Goal: Check status: Check status

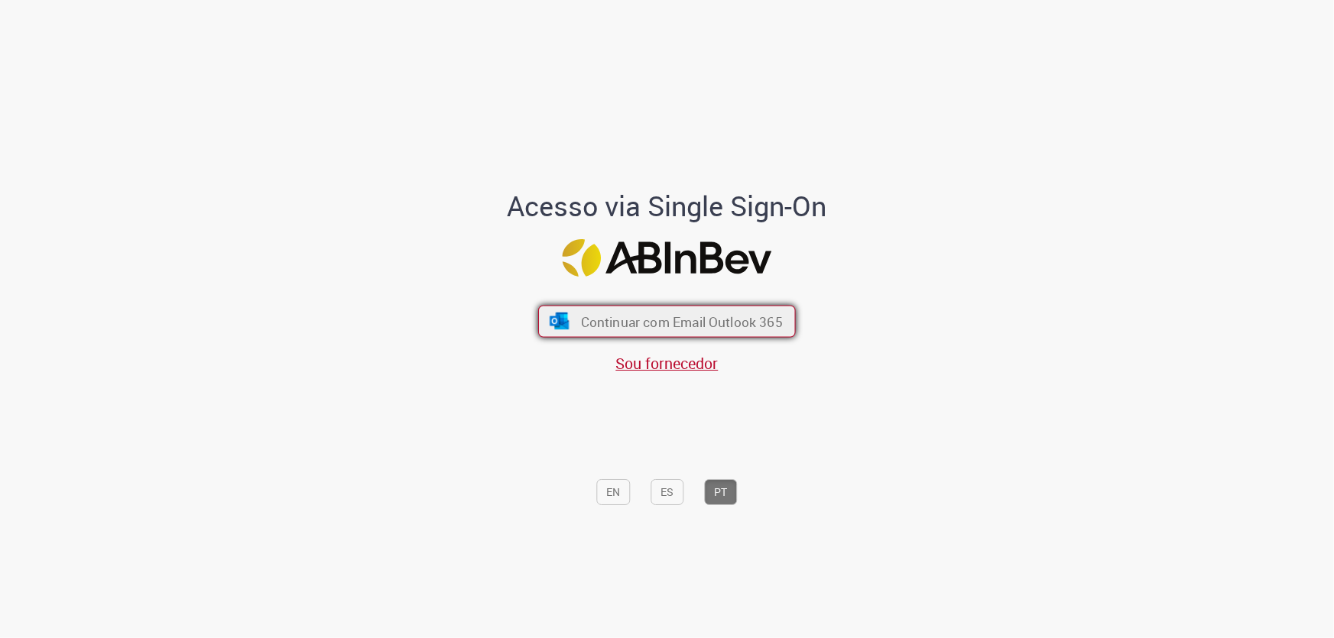
click at [589, 328] on span "Continuar com Email Outlook 365" at bounding box center [682, 322] width 202 height 18
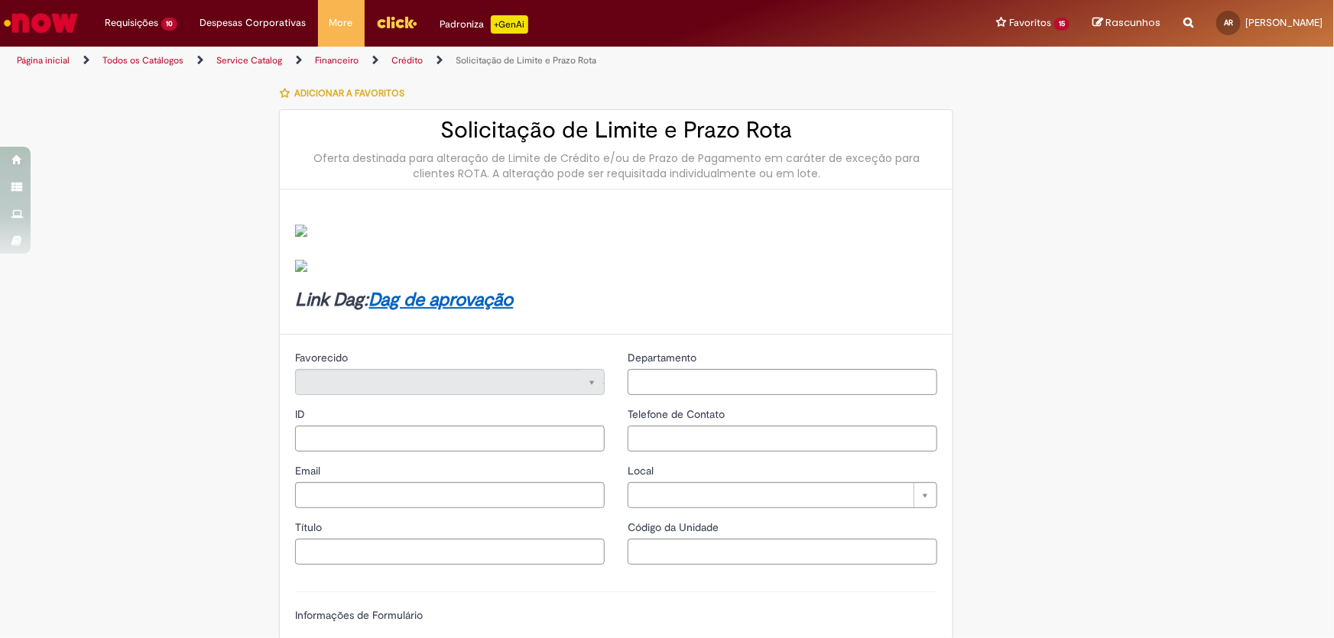
type input "********"
type input "**********"
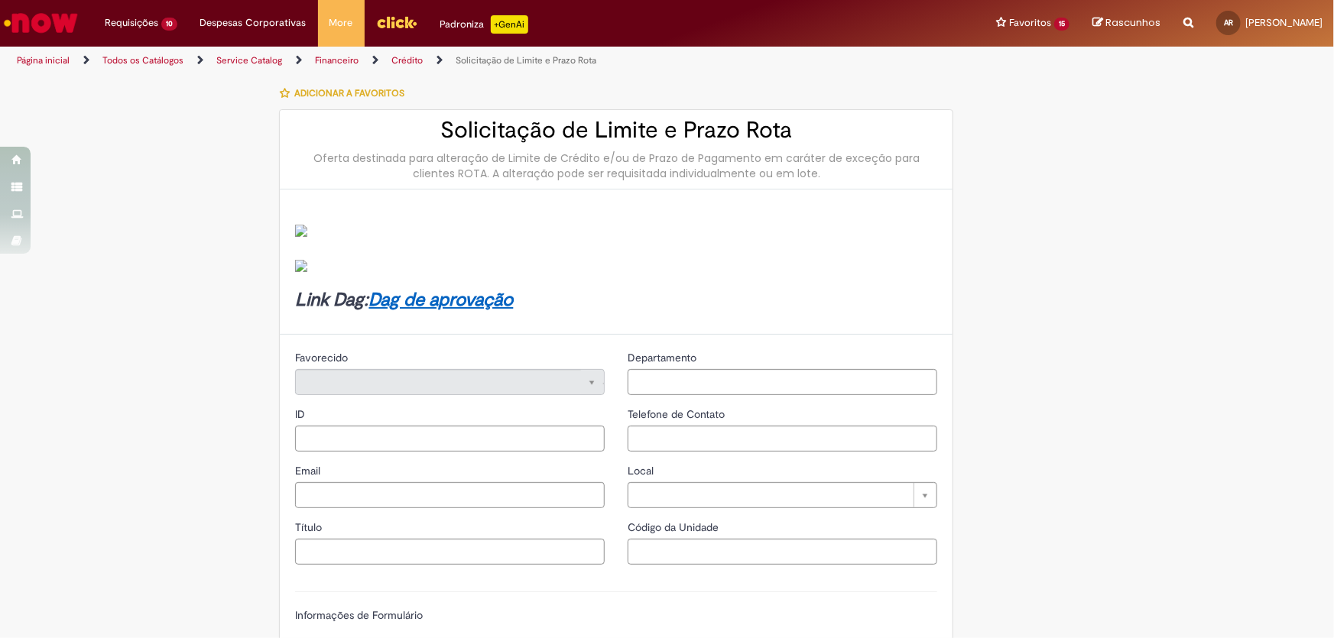
type input "****"
type input "**********"
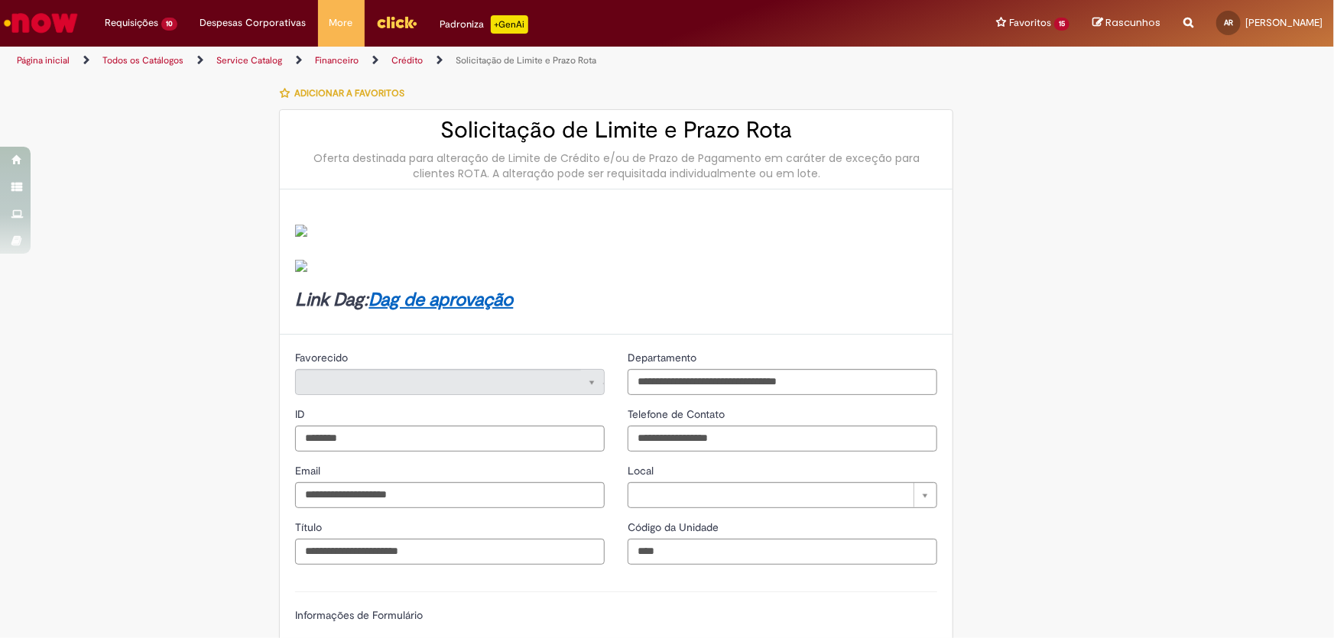
type input "**********"
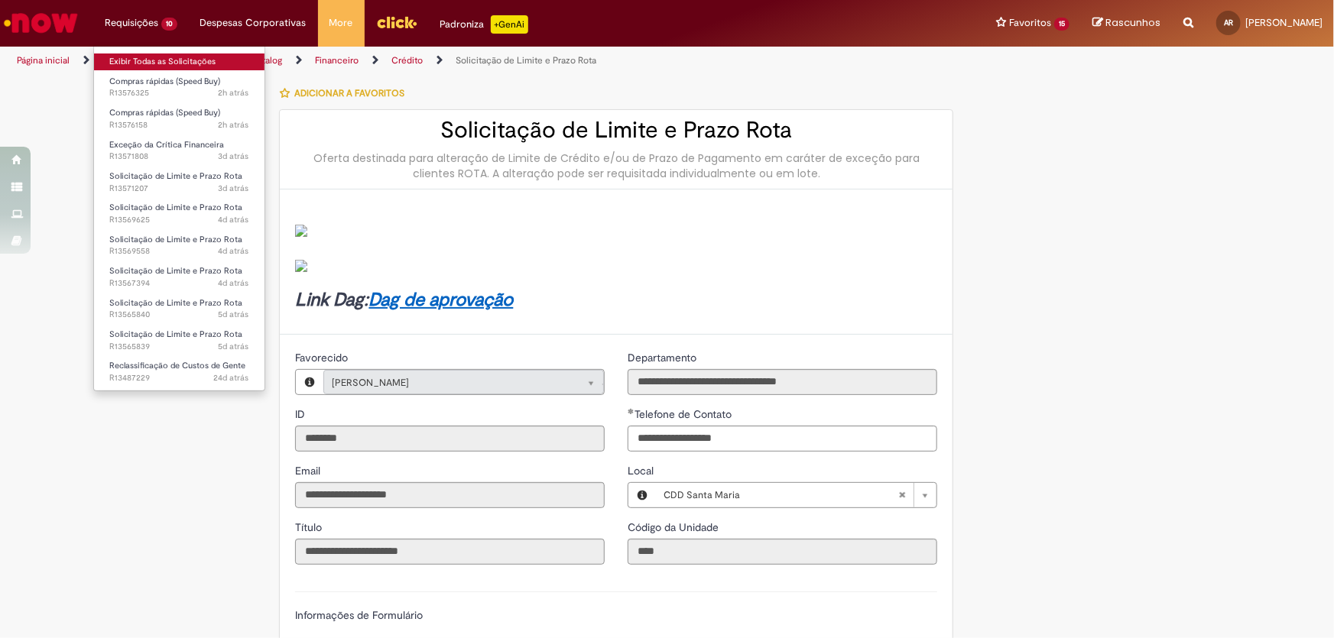
click at [162, 58] on link "Exibir Todas as Solicitações" at bounding box center [179, 62] width 170 height 17
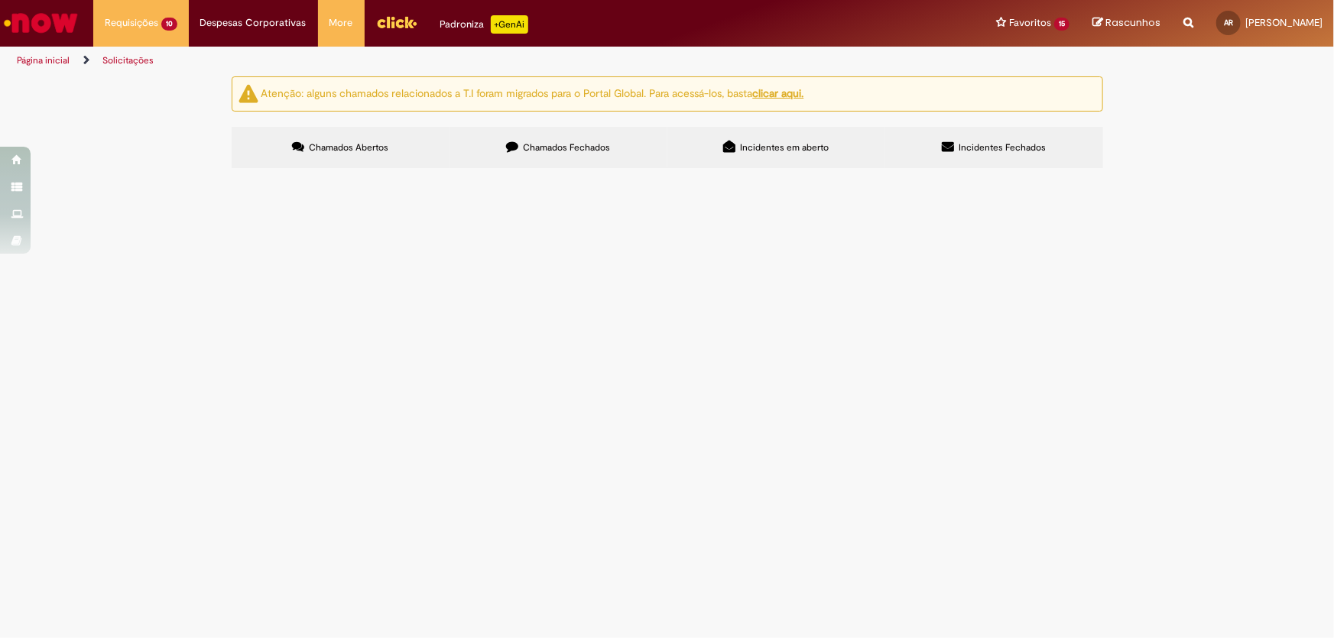
click at [0, 0] on td "IMPRESSOES RN MERIT" at bounding box center [0, 0] width 0 height 0
click at [0, 0] on span "IMPRESSOES RN MERIT" at bounding box center [0, 0] width 0 height 0
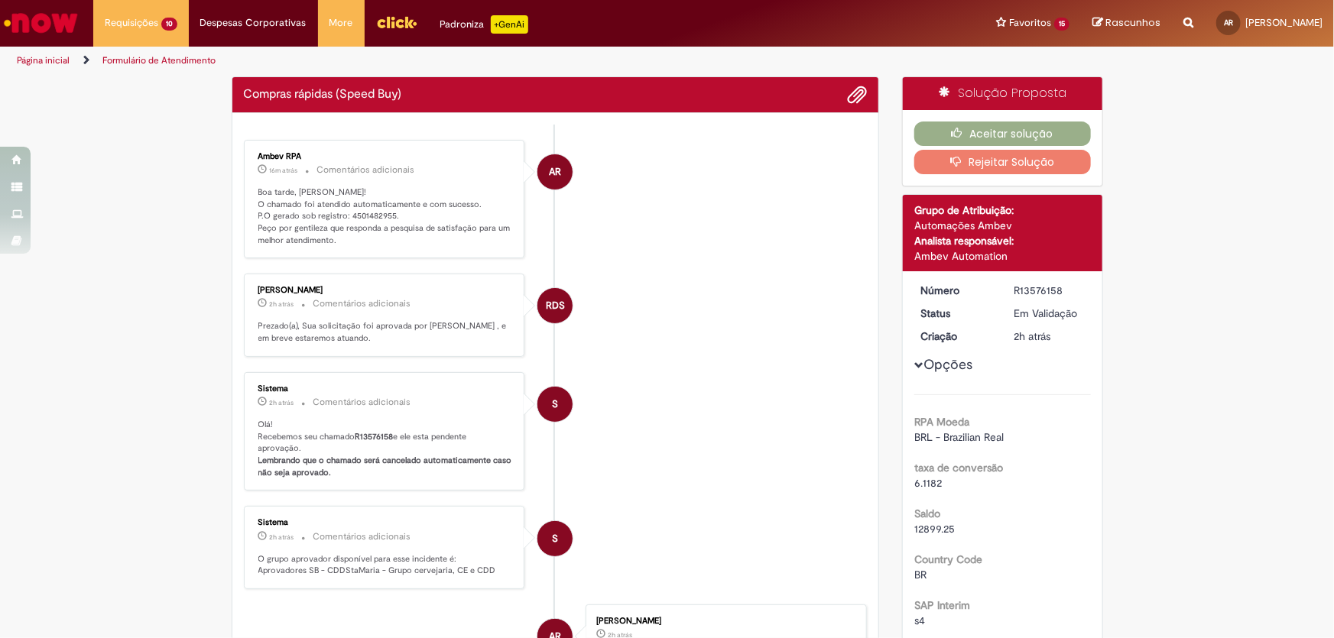
click at [368, 214] on p "Boa tarde, Ana! O chamado foi atendido automaticamente e com sucesso. P.O gerad…" at bounding box center [385, 216] width 255 height 60
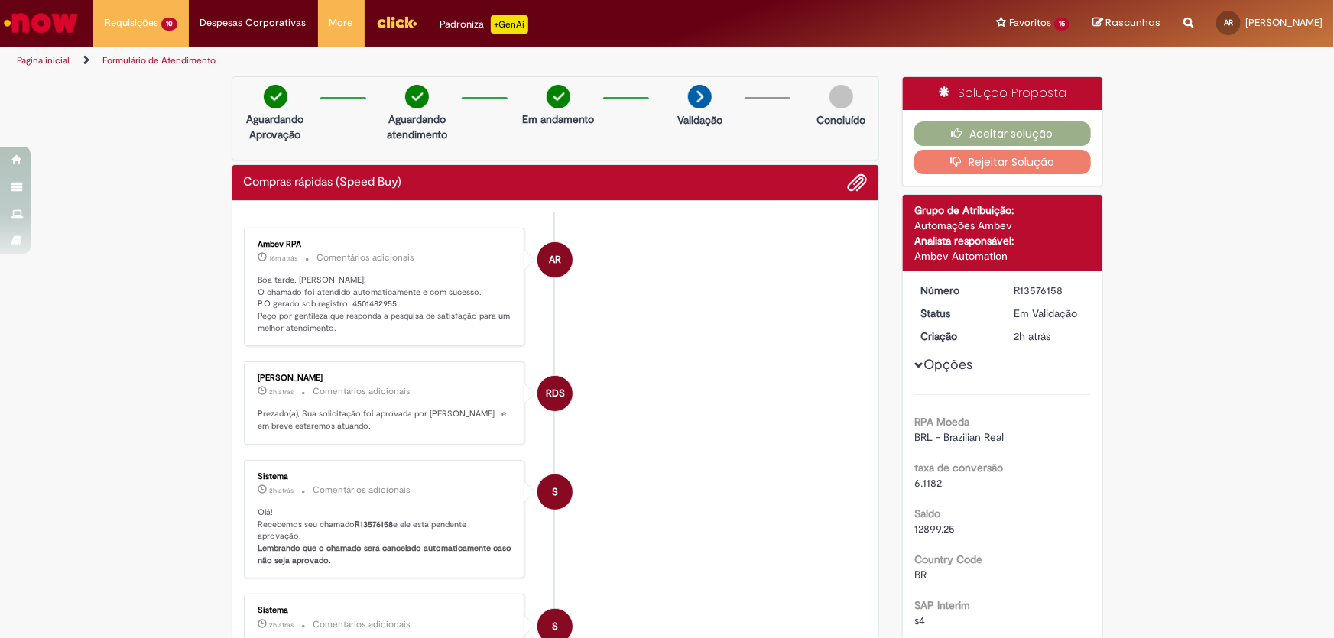
drag, startPoint x: 368, startPoint y: 214, endPoint x: 322, endPoint y: 284, distance: 83.3
click at [322, 284] on p "Boa tarde, Ana! O chamado foi atendido automaticamente e com sucesso. P.O gerad…" at bounding box center [385, 304] width 255 height 60
click at [360, 301] on p "Boa tarde, Ana! O chamado foi atendido automaticamente e com sucesso. P.O gerad…" at bounding box center [385, 304] width 255 height 60
copy p "4501482955"
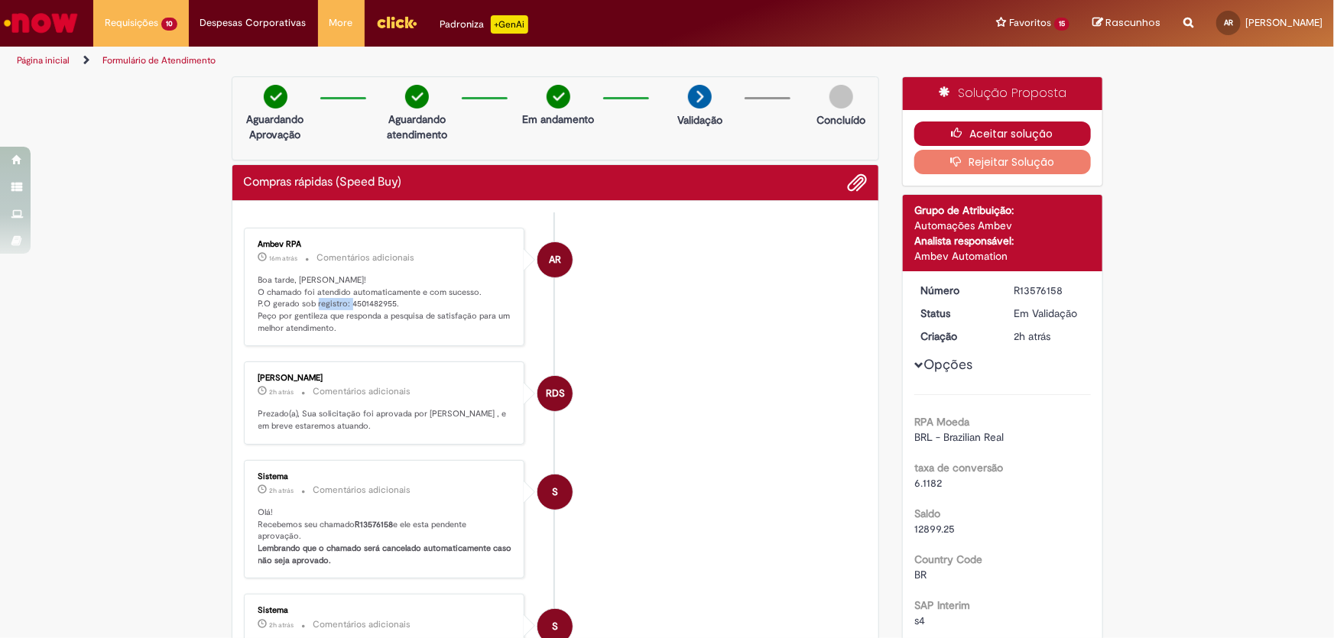
click at [1023, 130] on button "Aceitar solução" at bounding box center [1002, 134] width 177 height 24
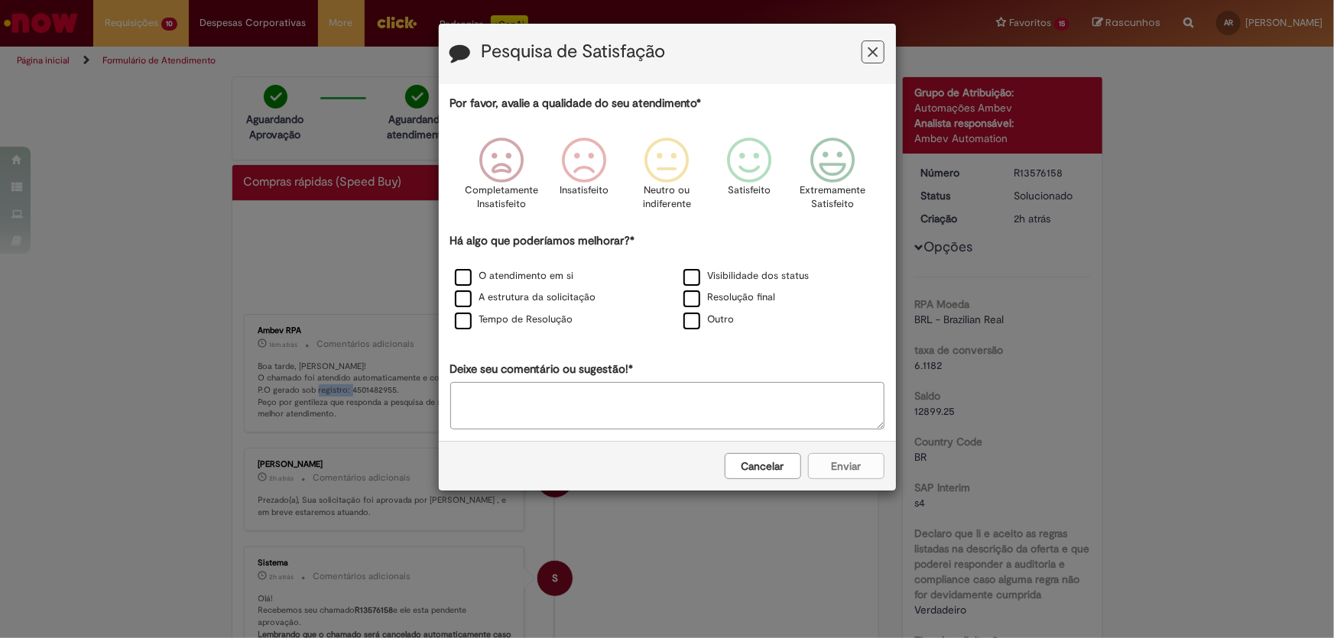
click at [872, 54] on icon "Feedback" at bounding box center [873, 52] width 10 height 16
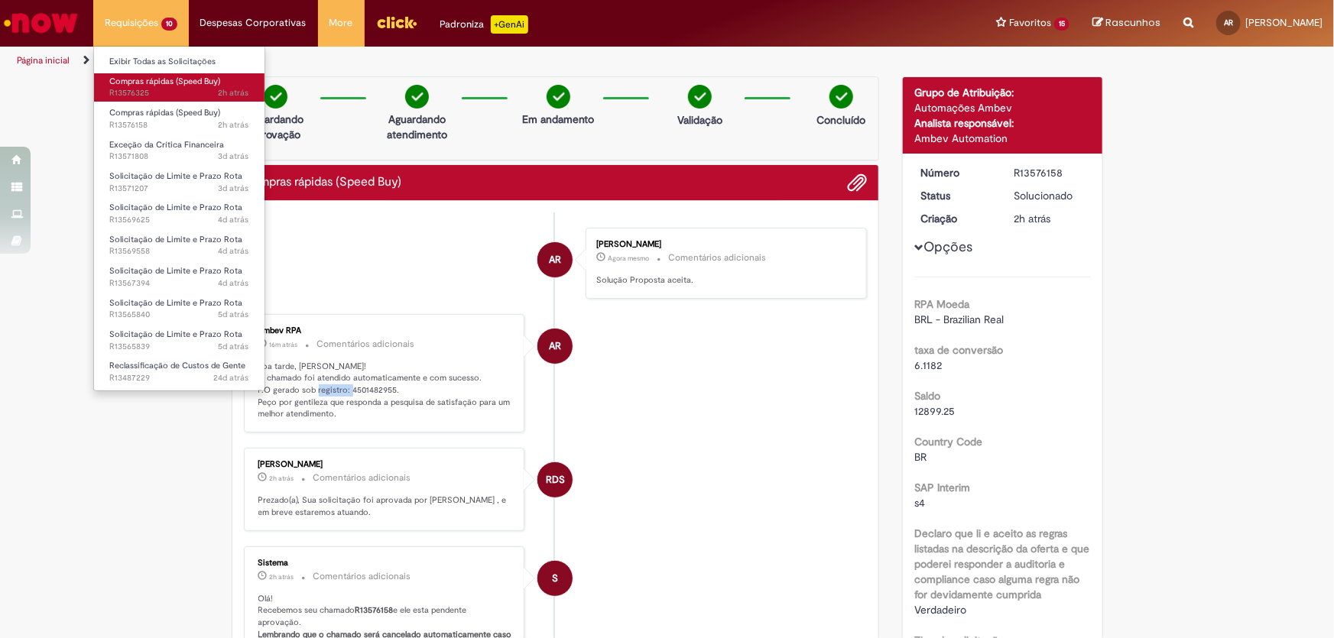
click at [155, 79] on span "Compras rápidas (Speed Buy)" at bounding box center [164, 81] width 111 height 11
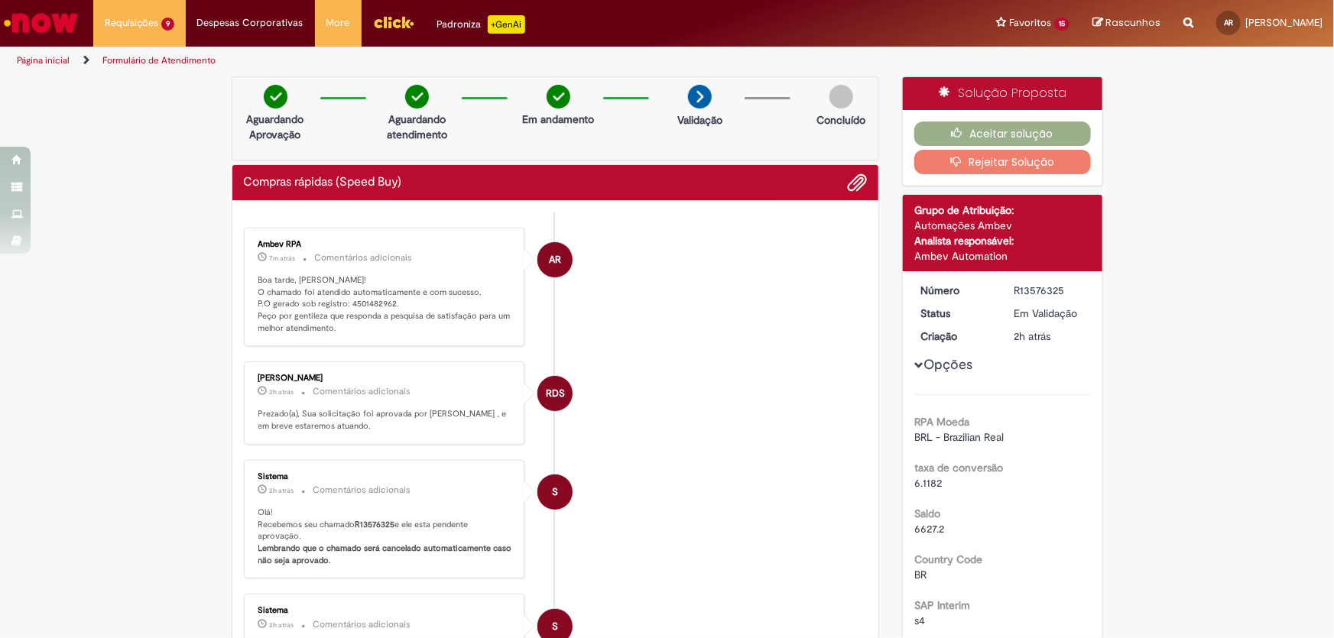
click at [635, 287] on li "AR Ambev RPA 7m atrás 7 minutos atrás Comentários adicionais Boa tarde, Ana! O …" at bounding box center [556, 287] width 624 height 119
click at [358, 297] on p "Boa tarde, Ana! O chamado foi atendido automaticamente e com sucesso. P.O gerad…" at bounding box center [385, 304] width 255 height 60
copy p "4501482962"
click at [749, 275] on li "AR Ambev RPA 32m atrás 32 minutos atrás Comentários adicionais Boa tarde, Ana! …" at bounding box center [556, 287] width 624 height 119
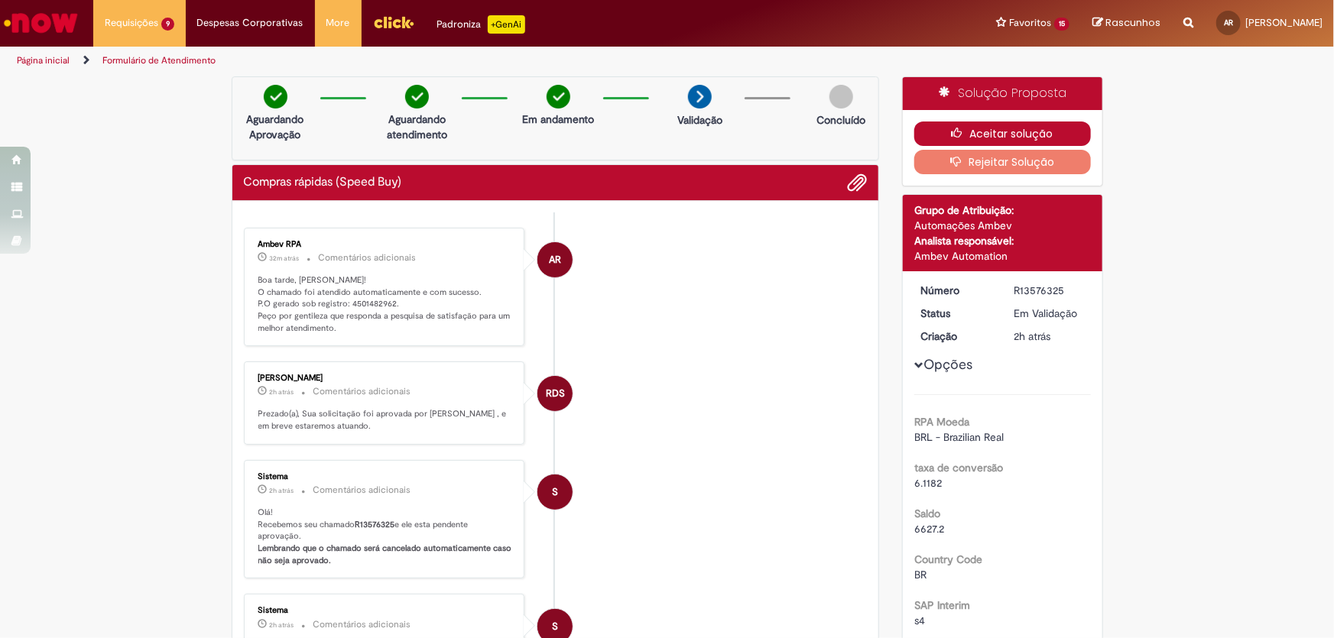
click at [1042, 128] on button "Aceitar solução" at bounding box center [1002, 134] width 177 height 24
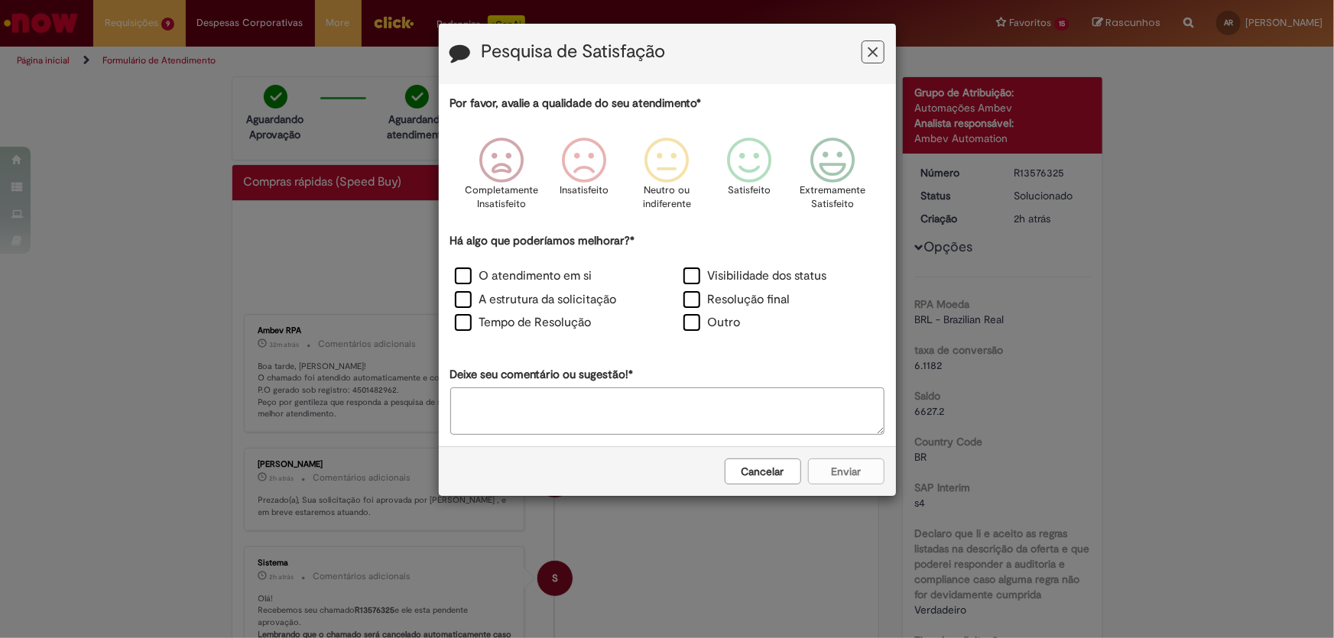
click at [874, 51] on icon "Feedback" at bounding box center [873, 52] width 10 height 16
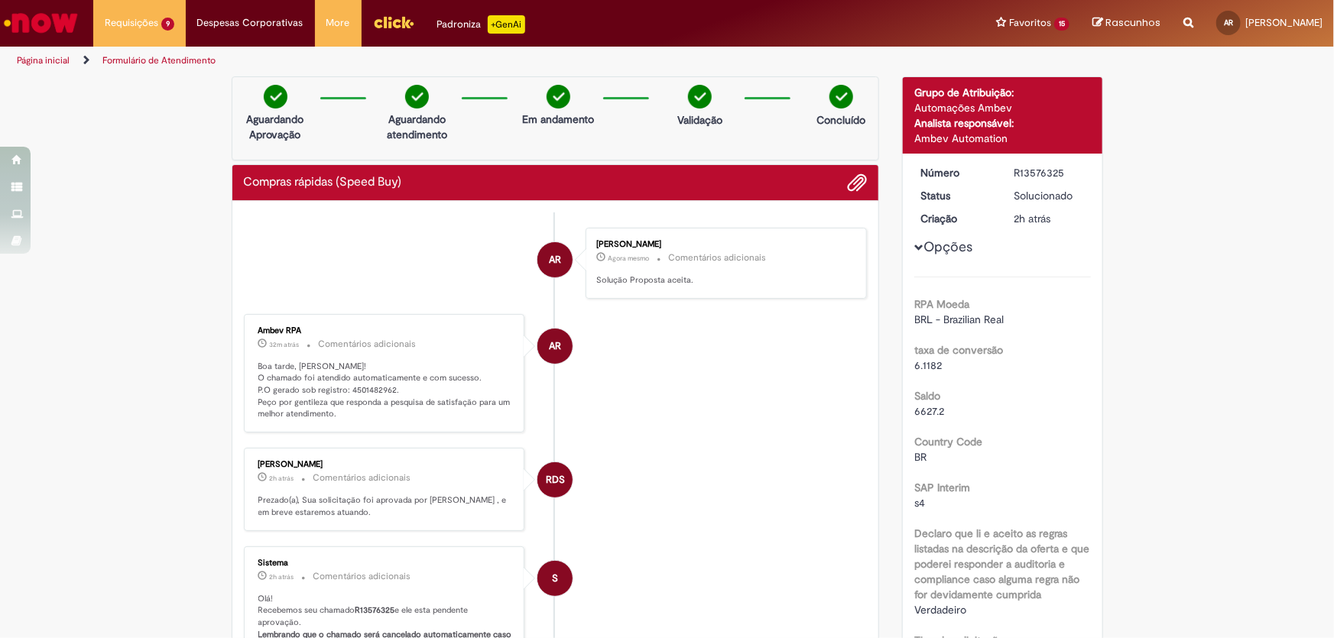
click at [375, 212] on ul "AR Ana Julia Brezolin Righi Agora mesmo Agora mesmo Comentários adicionais Solu…" at bounding box center [556, 613] width 624 height 803
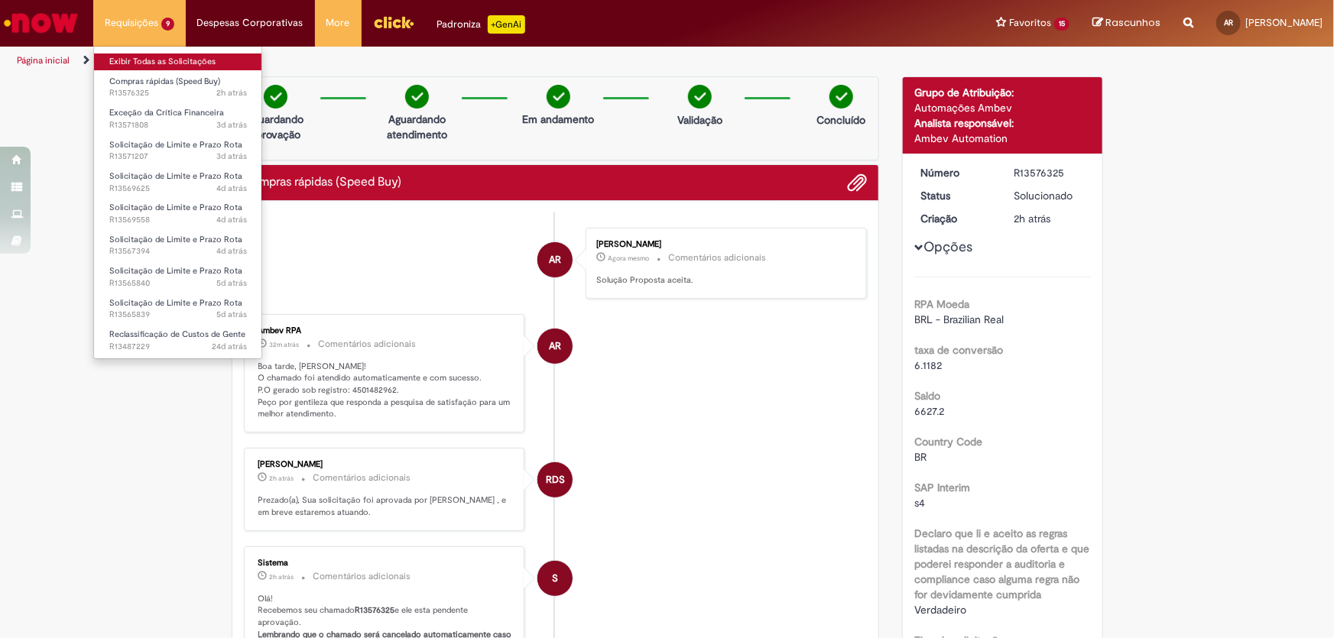
click at [164, 61] on link "Exibir Todas as Solicitações" at bounding box center [178, 62] width 168 height 17
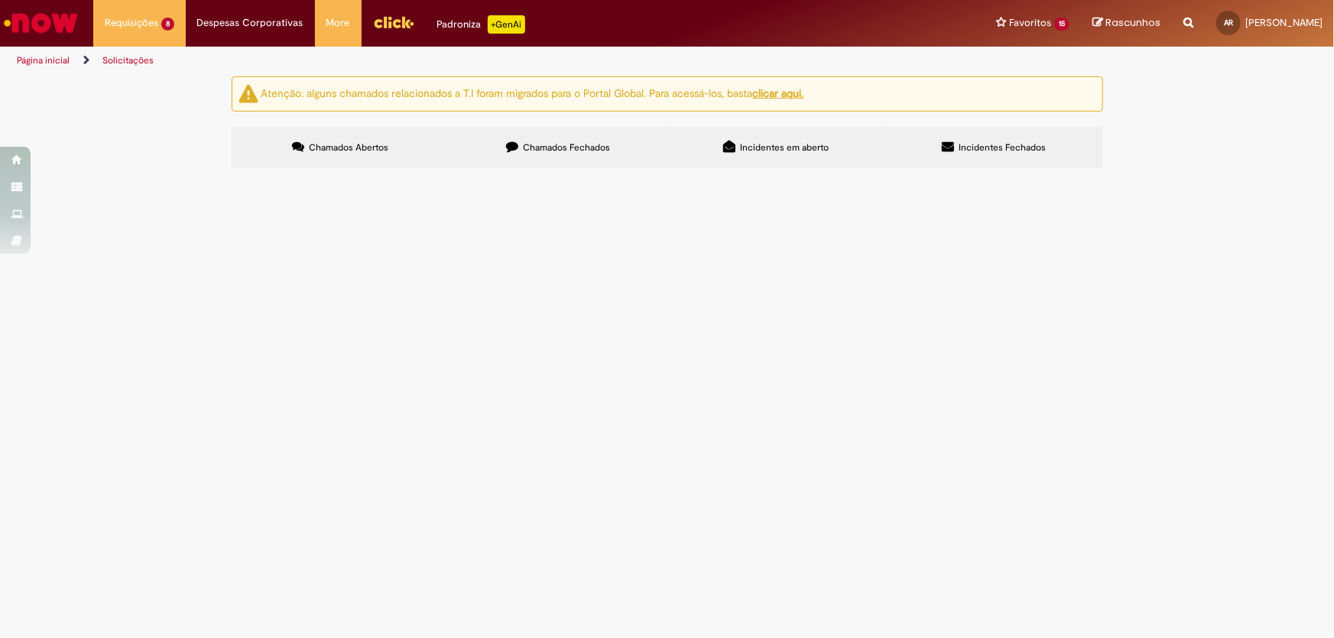
click at [0, 0] on td "aprovar 11649 e 15526" at bounding box center [0, 0] width 0 height 0
click at [0, 0] on span "aprovar 11649 e 15526" at bounding box center [0, 0] width 0 height 0
click at [0, 0] on td "aprovar 11649 e 15526" at bounding box center [0, 0] width 0 height 0
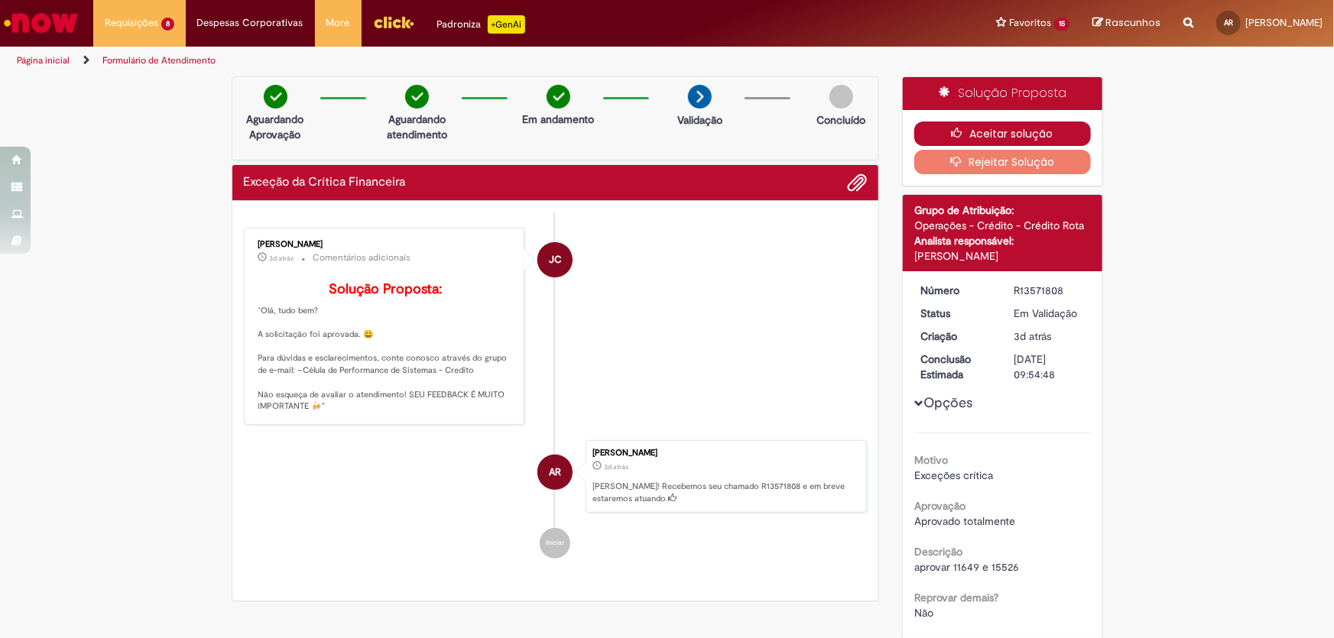
click at [1033, 140] on button "Aceitar solução" at bounding box center [1002, 134] width 177 height 24
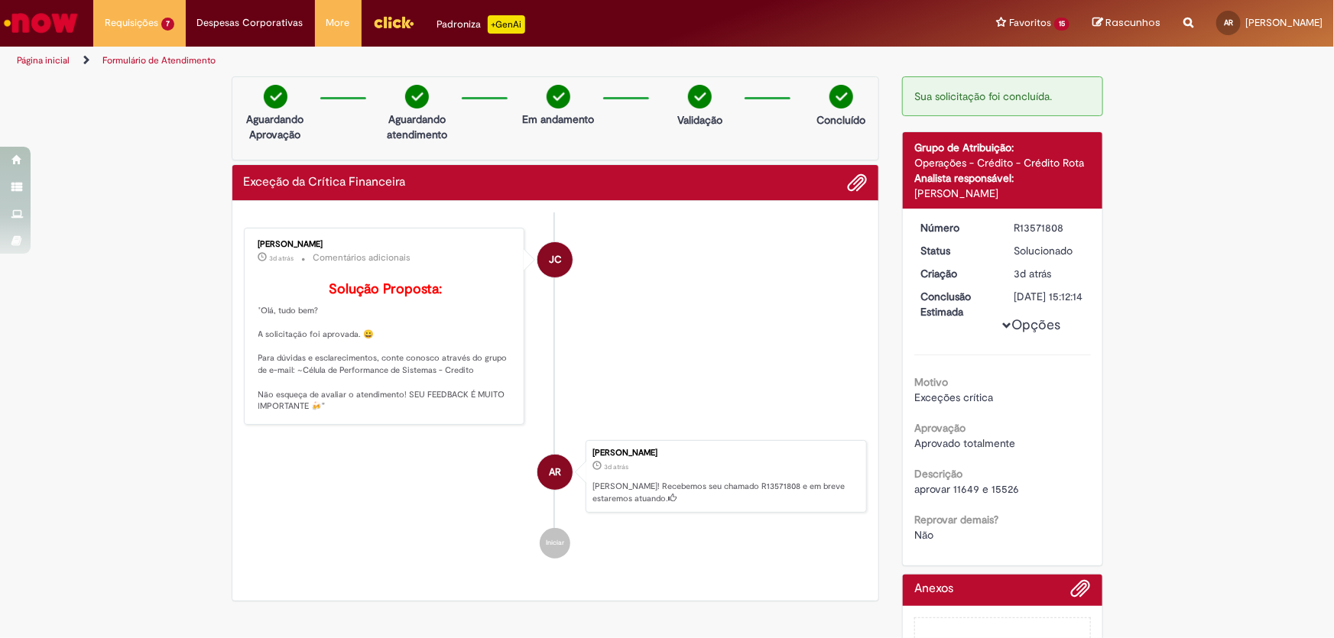
click at [777, 242] on li "JC Jonas Correia 3d atrás 3 dias atrás Comentários adicionais Solução Proposta:…" at bounding box center [556, 326] width 624 height 197
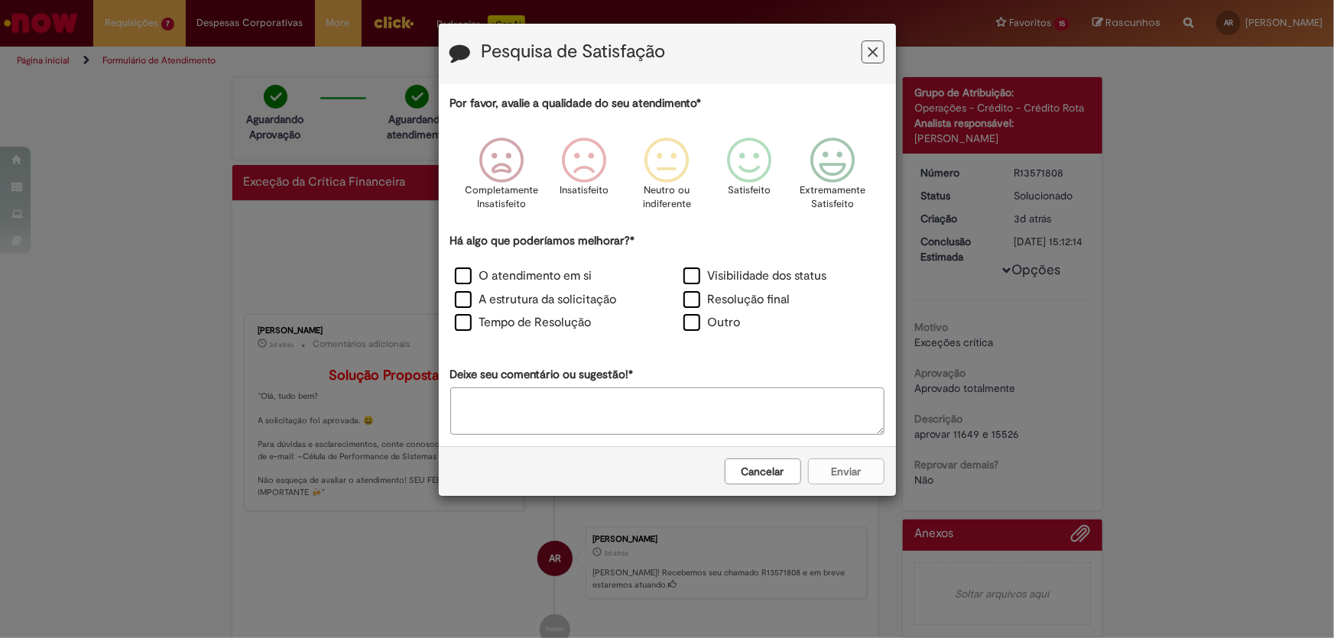
click at [879, 51] on button "Feedback" at bounding box center [872, 52] width 23 height 23
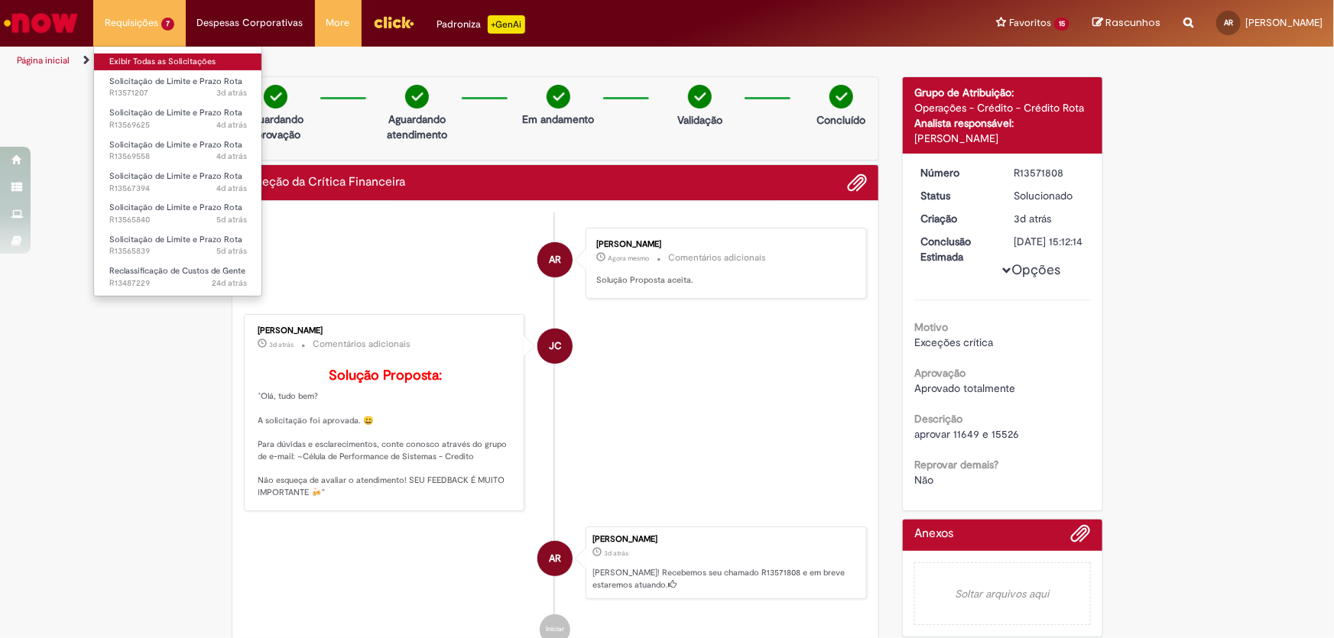
click at [179, 67] on link "Exibir Todas as Solicitações" at bounding box center [178, 62] width 168 height 17
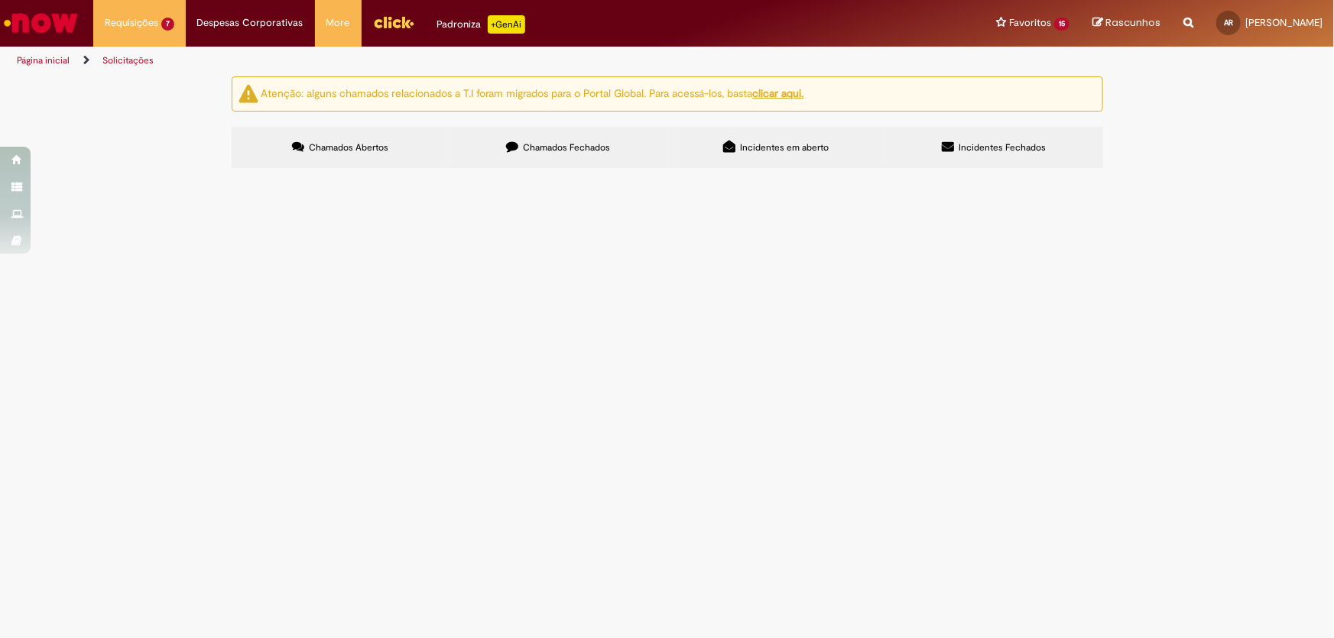
click at [0, 0] on span "Problema no fundo fixo, [PERSON_NAME] está tendo que fazer o lançamento manual …" at bounding box center [0, 0] width 0 height 0
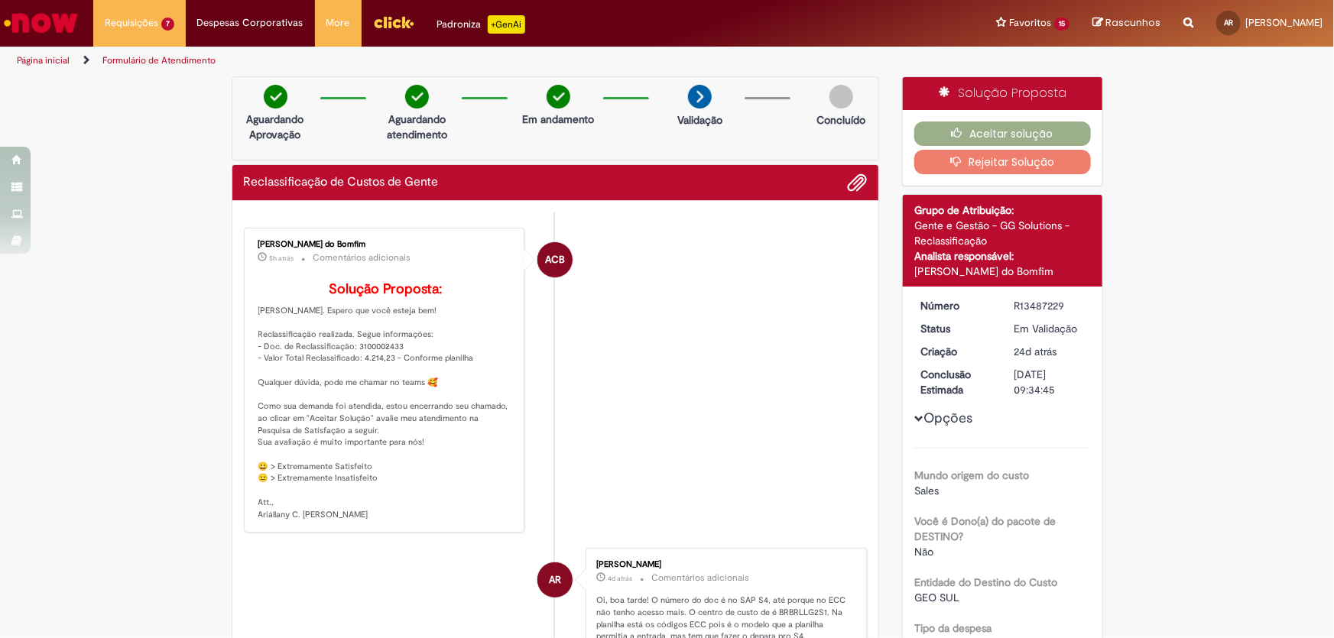
scroll to position [138, 0]
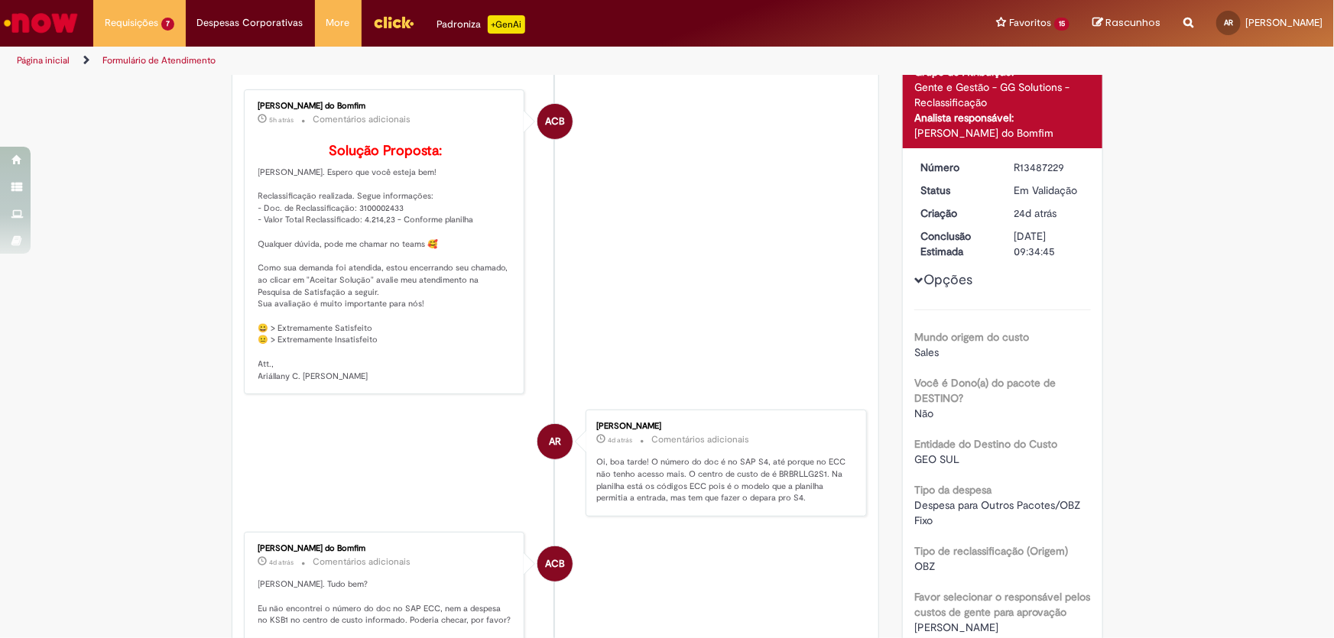
click at [614, 319] on li "ACB Ariallany Christyne Bernardo do Bomfim 5h atrás 5 horas atrás Comentários a…" at bounding box center [556, 242] width 624 height 306
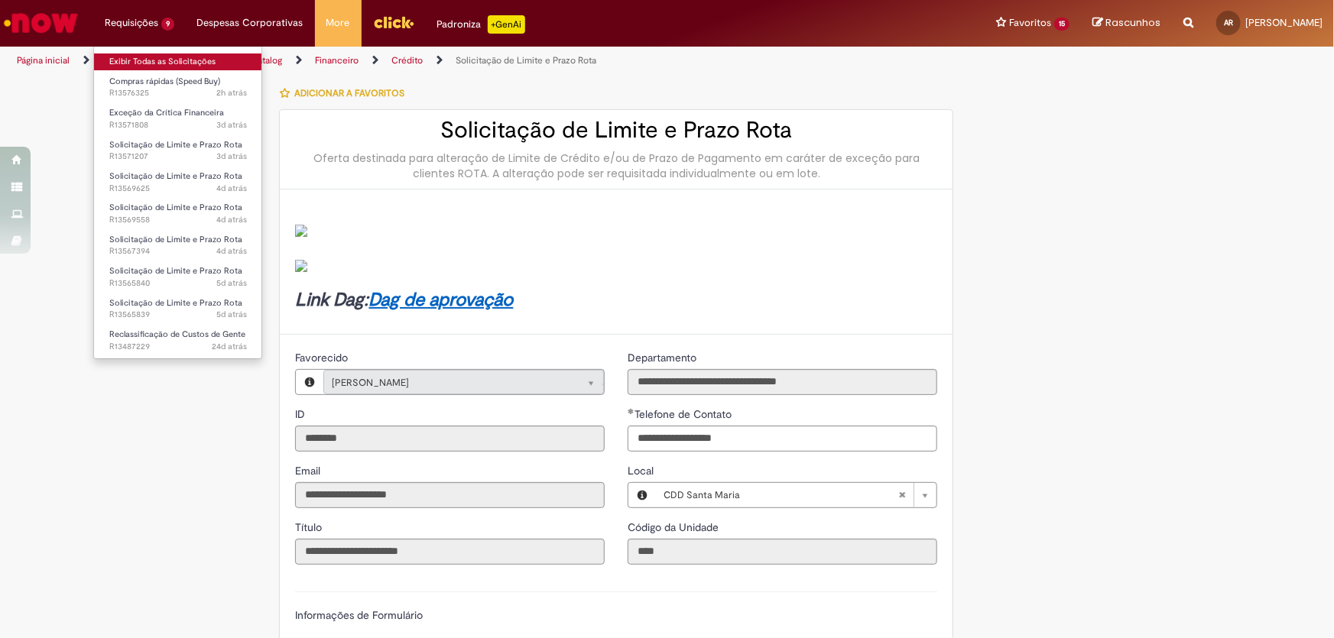
click at [163, 63] on link "Exibir Todas as Solicitações" at bounding box center [178, 62] width 168 height 17
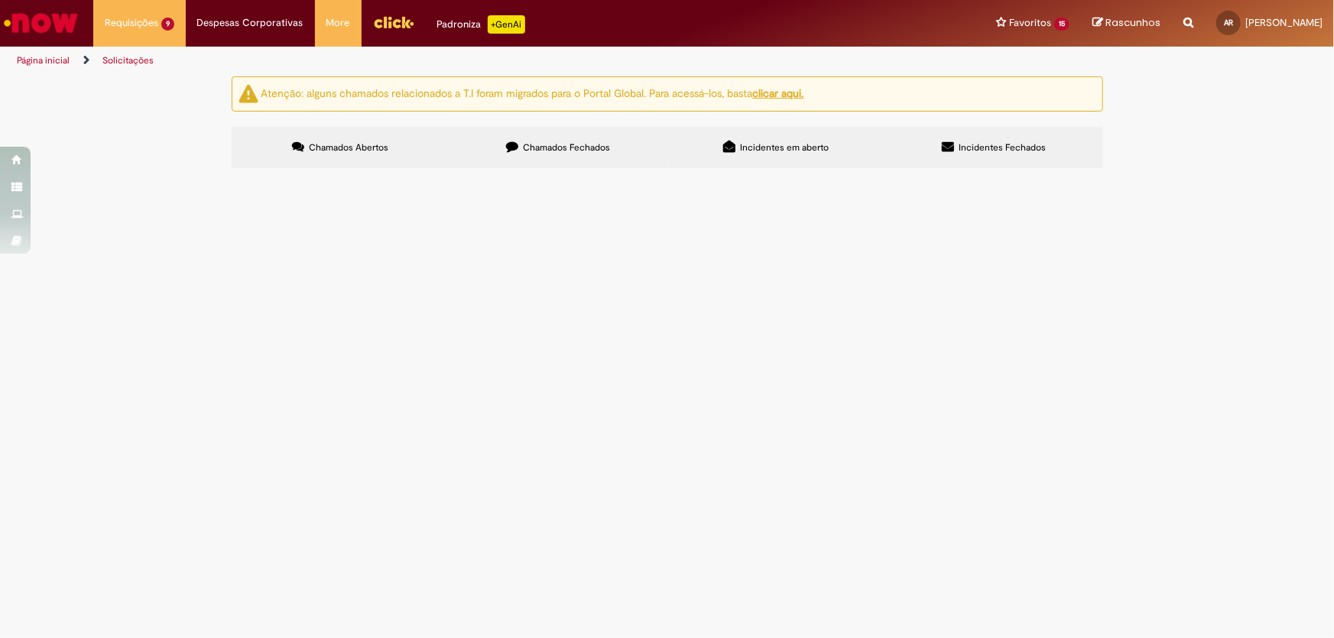
click at [0, 0] on button at bounding box center [0, 0] width 0 height 0
drag, startPoint x: 363, startPoint y: 287, endPoint x: 517, endPoint y: 206, distance: 174.4
click at [384, 300] on main "Solicitações Atenção: alguns chamados relacionados a T.I foram migrados para o …" at bounding box center [667, 357] width 1334 height 563
click at [562, 125] on div "Atenção: alguns chamados relacionados a T.I foram migrados para o Portal Global…" at bounding box center [667, 124] width 894 height 96
click at [561, 153] on span "Chamados Fechados" at bounding box center [566, 147] width 87 height 12
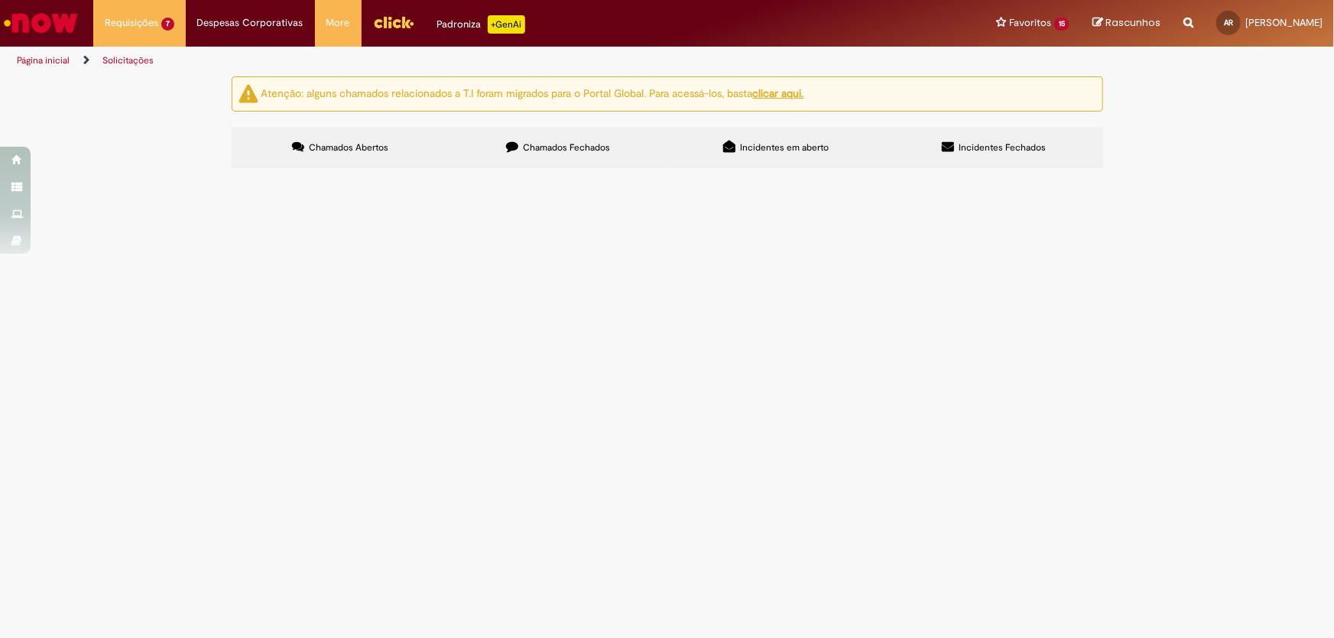
click at [350, 151] on span "Chamados Abertos" at bounding box center [348, 147] width 79 height 12
click at [170, 332] on main "Solicitações Atenção: alguns chamados relacionados a T.I foram migrados para o …" at bounding box center [667, 357] width 1334 height 563
drag, startPoint x: 208, startPoint y: 262, endPoint x: 306, endPoint y: 256, distance: 98.0
click at [0, 0] on section "Itens solicitados Exportar como PDF Exportar como Excel Exportar como CSV Itens…" at bounding box center [0, 0] width 0 height 0
drag, startPoint x: 297, startPoint y: 299, endPoint x: 294, endPoint y: 310, distance: 11.7
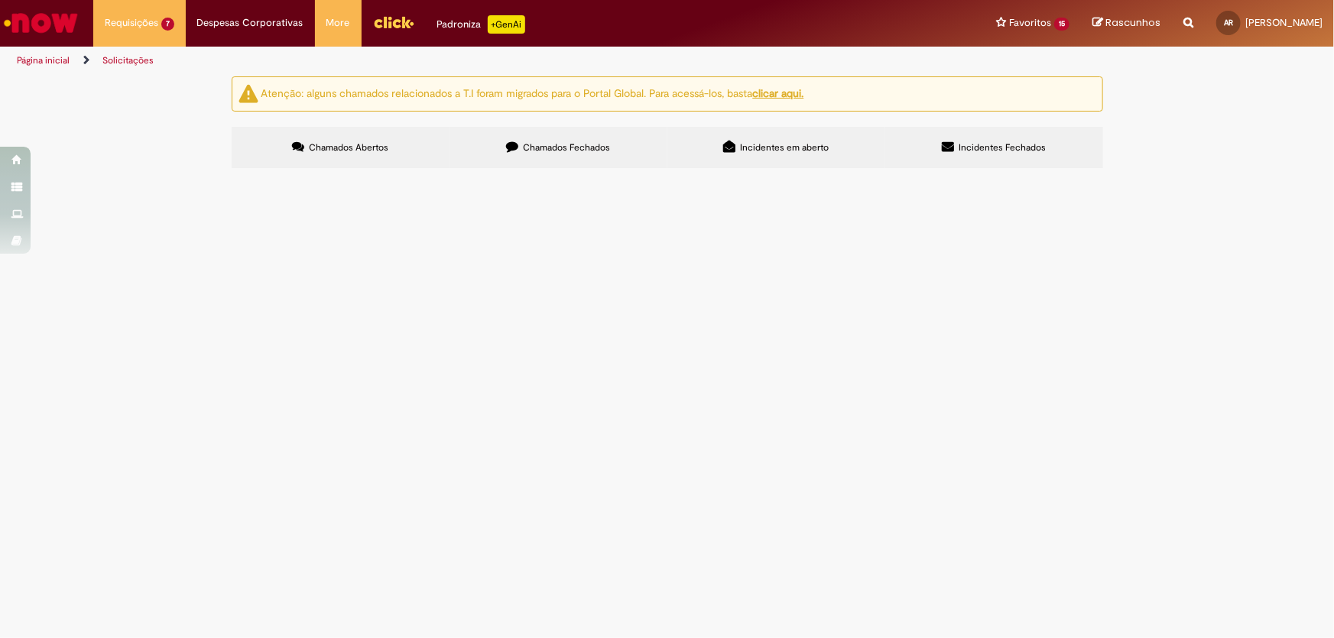
click at [294, 310] on main "Solicitações Atenção: alguns chamados relacionados a T.I foram migrados para o …" at bounding box center [667, 357] width 1334 height 563
drag, startPoint x: 294, startPoint y: 310, endPoint x: 277, endPoint y: 343, distance: 36.9
click at [277, 343] on main "Solicitações Atenção: alguns chamados relacionados a T.I foram migrados para o …" at bounding box center [667, 357] width 1334 height 563
click at [276, 353] on main "Solicitações Atenção: alguns chamados relacionados a T.I foram migrados para o …" at bounding box center [667, 357] width 1334 height 563
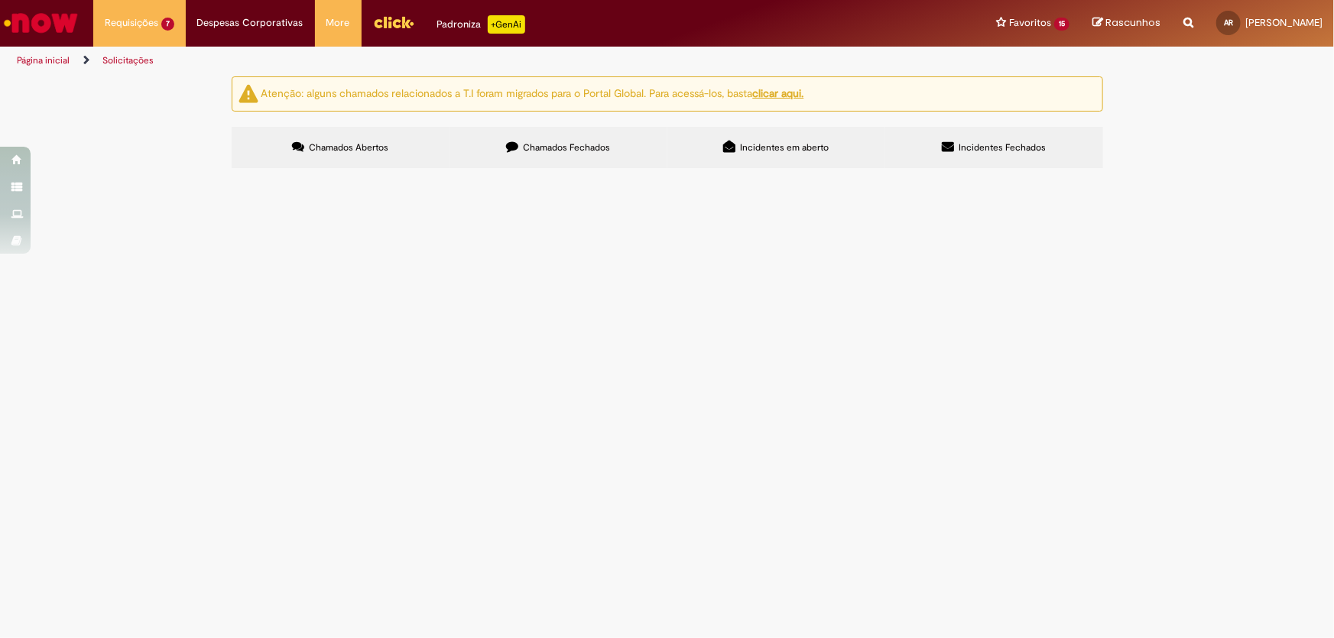
click at [554, 348] on main "Solicitações Atenção: alguns chamados relacionados a T.I foram migrados para o …" at bounding box center [667, 357] width 1334 height 563
click at [439, 352] on main "Solicitações Atenção: alguns chamados relacionados a T.I foram migrados para o …" at bounding box center [667, 357] width 1334 height 563
